Goal: Check status: Check status

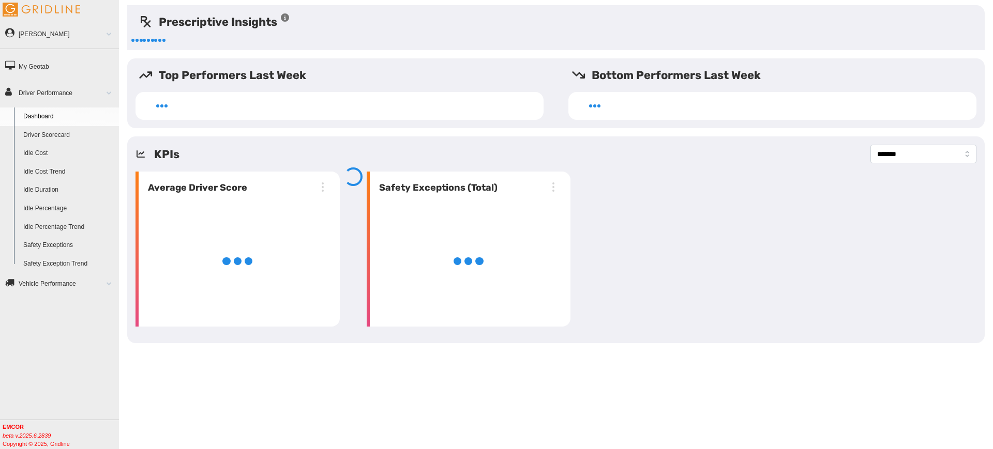
select select "**********"
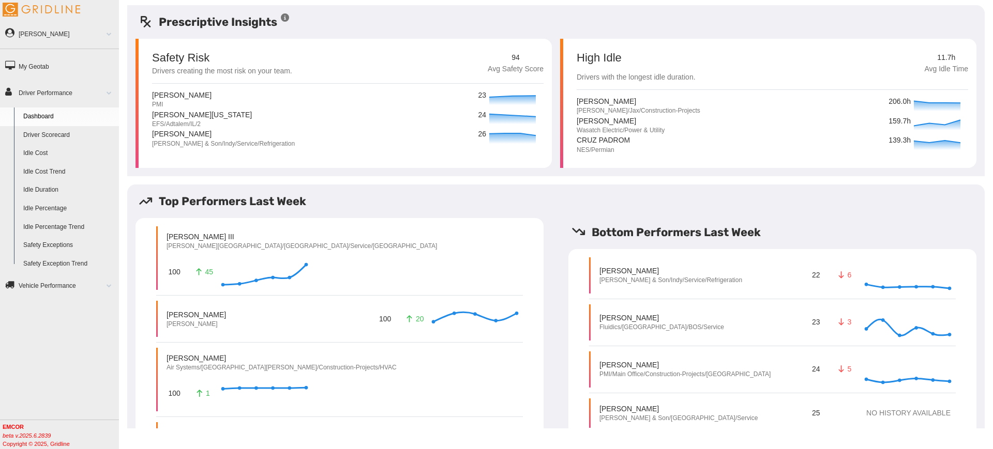
scroll to position [254, 0]
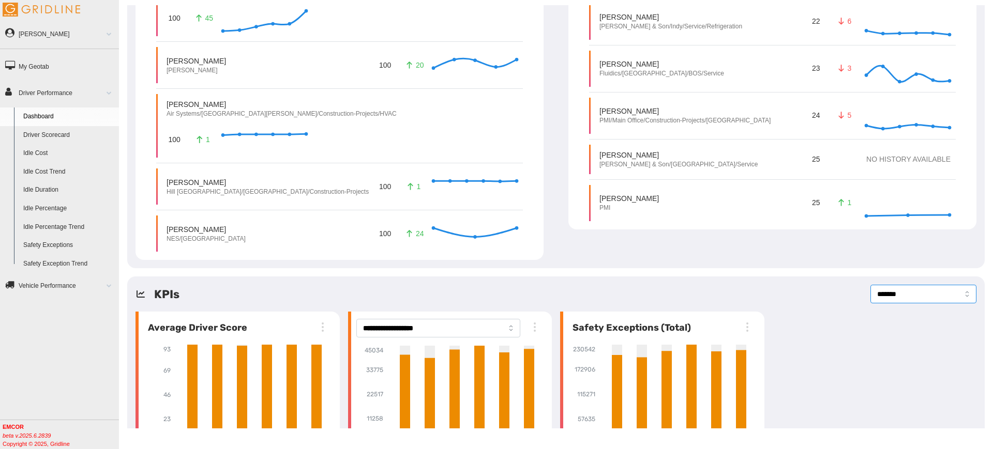
click at [906, 285] on select "**********" at bounding box center [923, 294] width 106 height 19
click at [767, 277] on div "**********" at bounding box center [555, 380] width 857 height 207
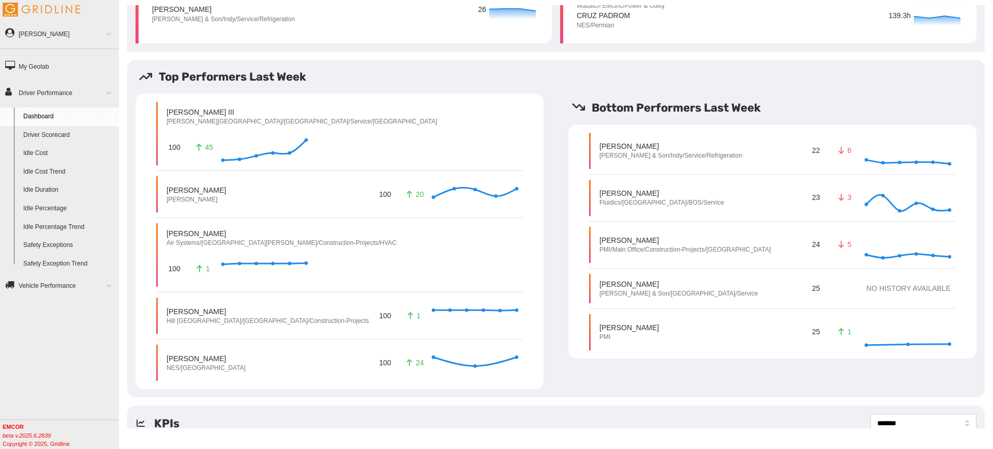
scroll to position [0, 0]
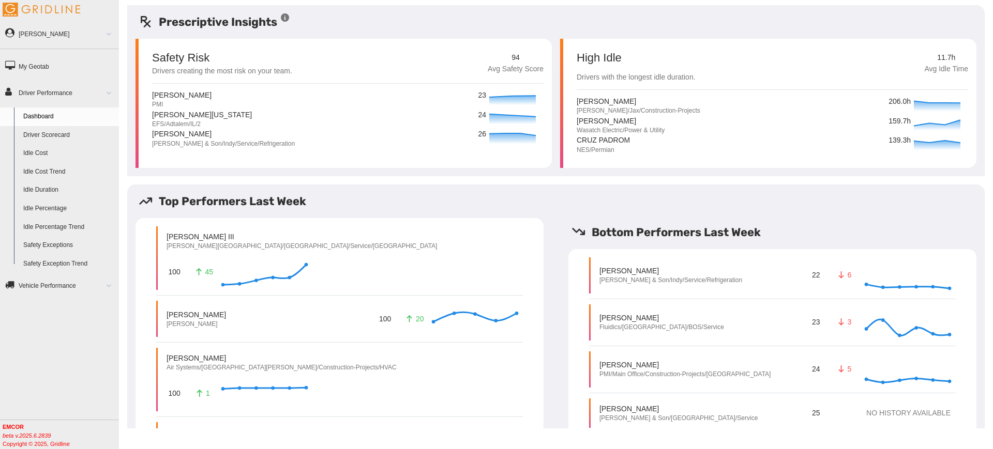
click at [64, 134] on link "Driver Scorecard" at bounding box center [69, 135] width 100 height 19
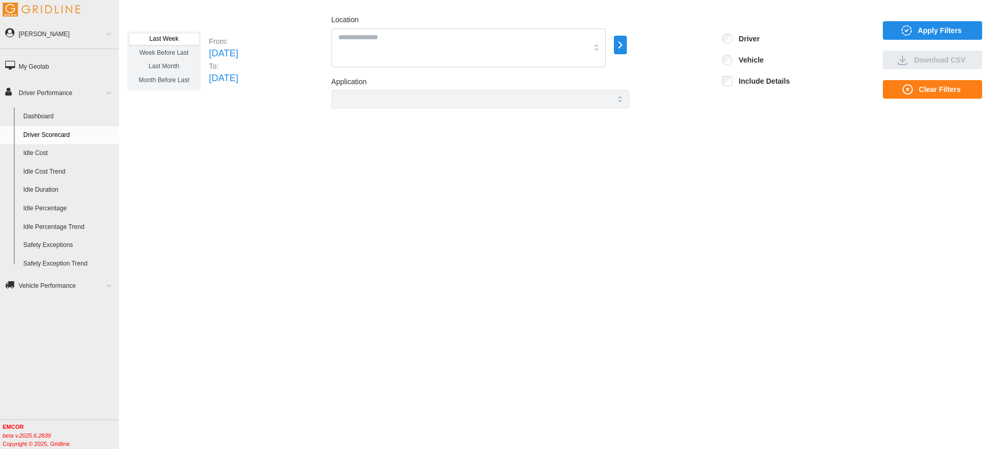
click at [626, 45] on icon "button" at bounding box center [620, 45] width 12 height 12
click at [693, 45] on p "All Vehicles" at bounding box center [709, 46] width 32 height 9
click at [716, 52] on p "EMCOR" at bounding box center [716, 52] width 23 height 9
click at [688, 36] on div at bounding box center [685, 35] width 8 height 8
click at [685, 36] on div at bounding box center [685, 35] width 8 height 8
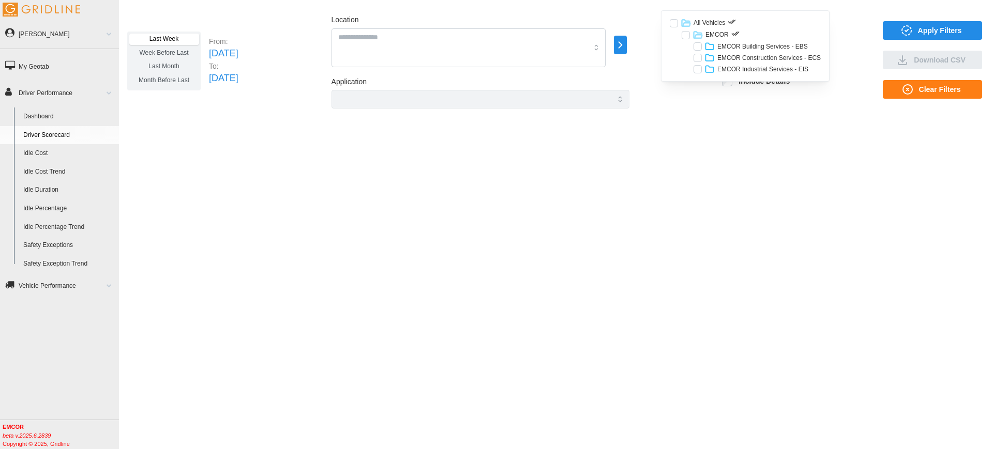
click at [701, 47] on div at bounding box center [697, 46] width 8 height 8
click at [697, 57] on div at bounding box center [697, 58] width 8 height 8
click at [696, 67] on div at bounding box center [697, 69] width 8 height 8
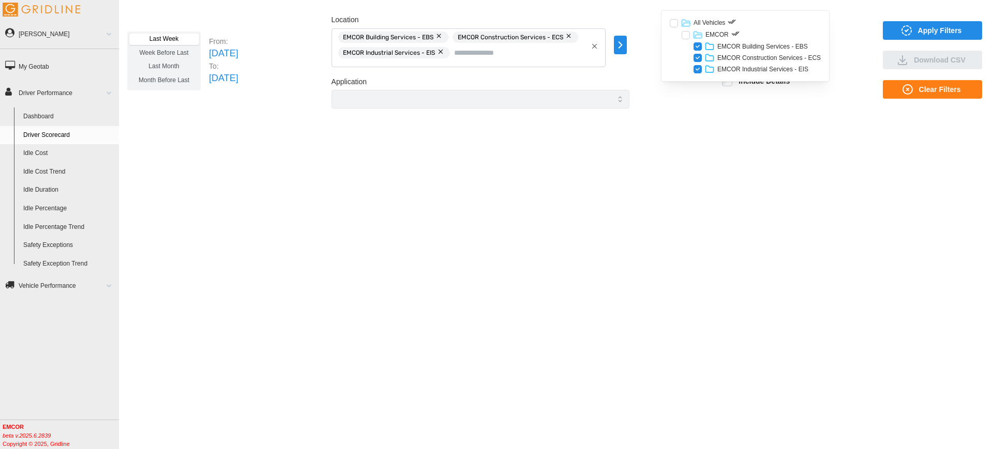
click at [717, 120] on div "Last Week Week Before Last Last Month Month Before Last From: [DATE] To: [DATE]…" at bounding box center [556, 216] width 874 height 423
click at [889, 33] on span "Apply Filters" at bounding box center [930, 31] width 83 height 18
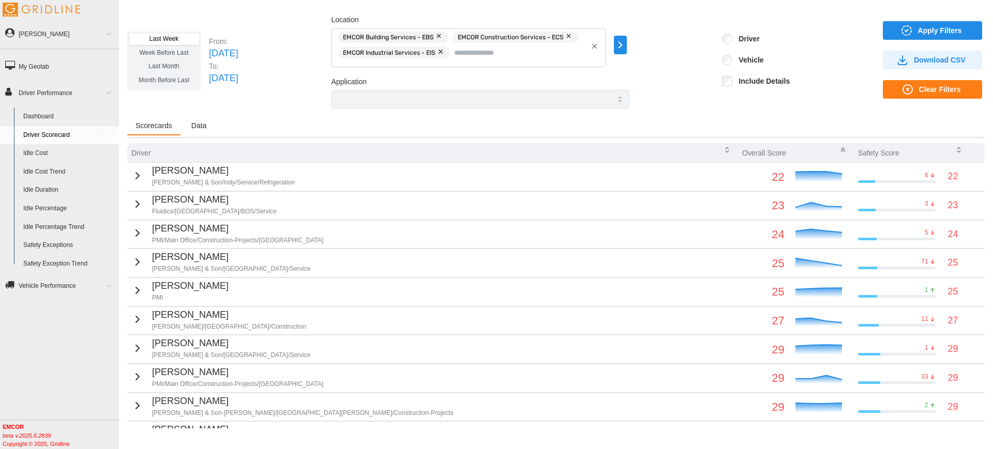
click at [743, 80] on label "Include Details" at bounding box center [760, 81] width 57 height 10
click at [918, 26] on span "Apply Filters" at bounding box center [940, 31] width 44 height 18
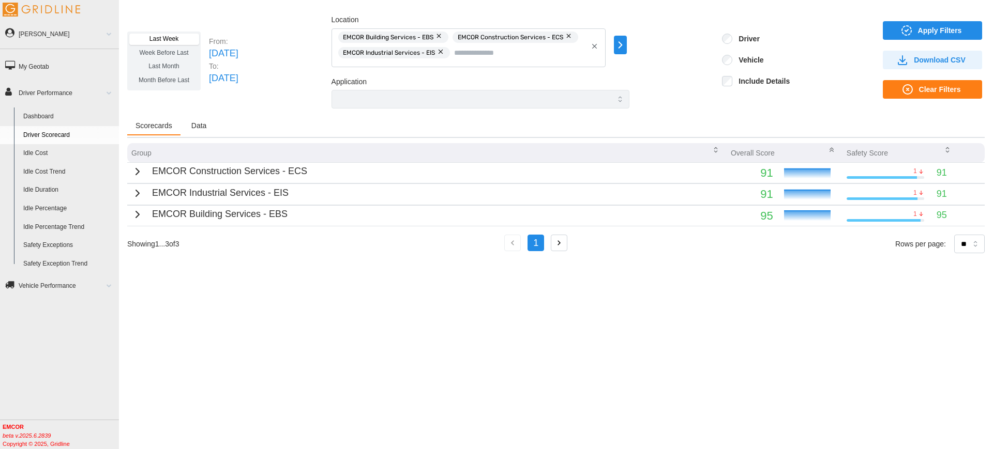
click at [195, 128] on span "Data" at bounding box center [199, 125] width 16 height 7
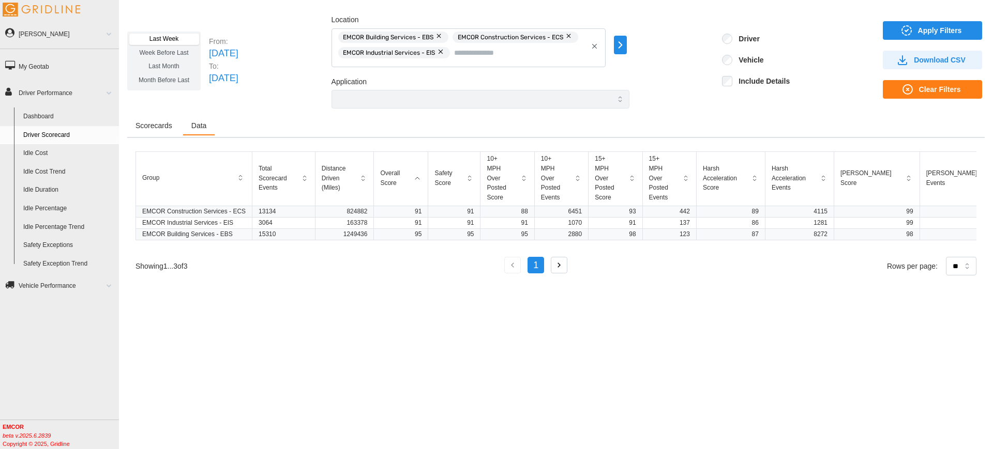
click at [158, 127] on span "Scorecards" at bounding box center [153, 125] width 37 height 7
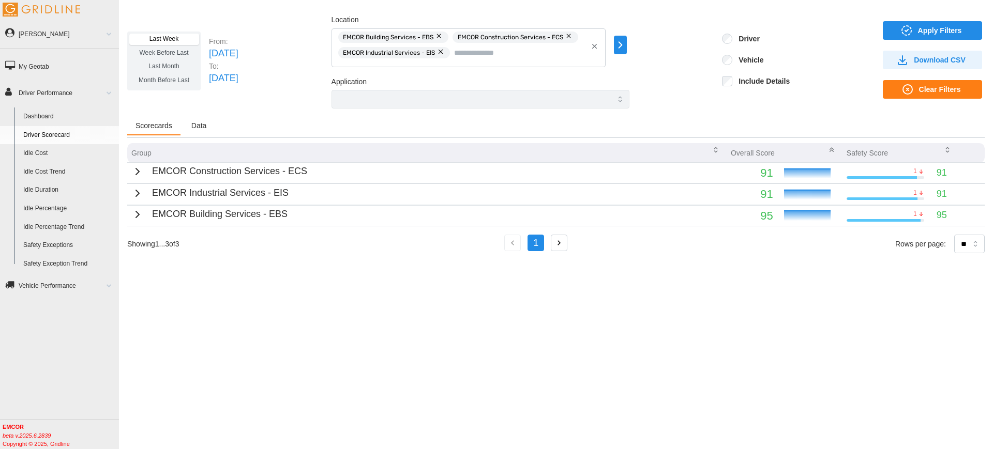
click at [163, 70] on label "Last Month" at bounding box center [163, 66] width 69 height 11
click at [350, 332] on div "Last Week Week Before Last Last Month Month Before Last From: [DATE] To: [DATE]…" at bounding box center [556, 216] width 874 height 423
click at [164, 33] on div "Last Week Week Before Last Last Month Month Before Last" at bounding box center [163, 61] width 73 height 59
click at [164, 42] on span "Last Week" at bounding box center [163, 38] width 29 height 7
click at [174, 66] on span "Last Month" at bounding box center [163, 66] width 31 height 7
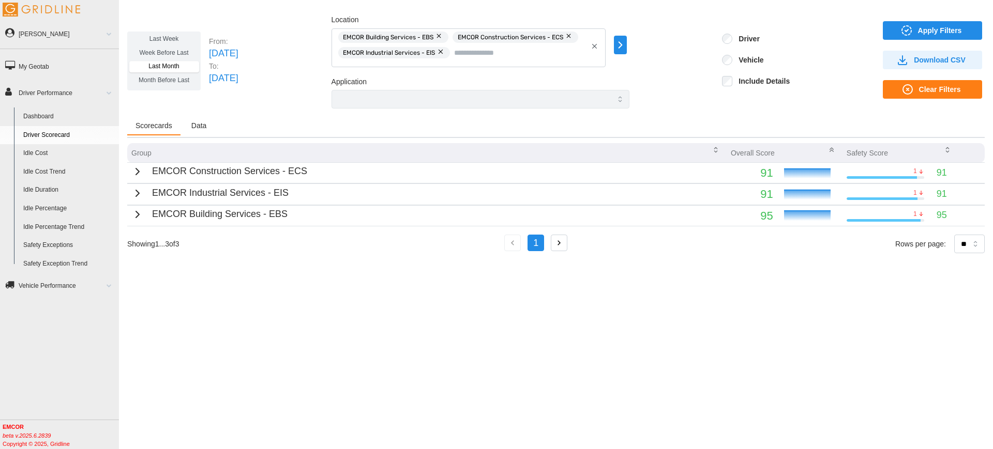
click at [518, 338] on div "Last Week Week Before Last Last Month Month Before Last From: [DATE] To: [DATE]…" at bounding box center [556, 216] width 874 height 423
